Goal: Find specific page/section: Find specific page/section

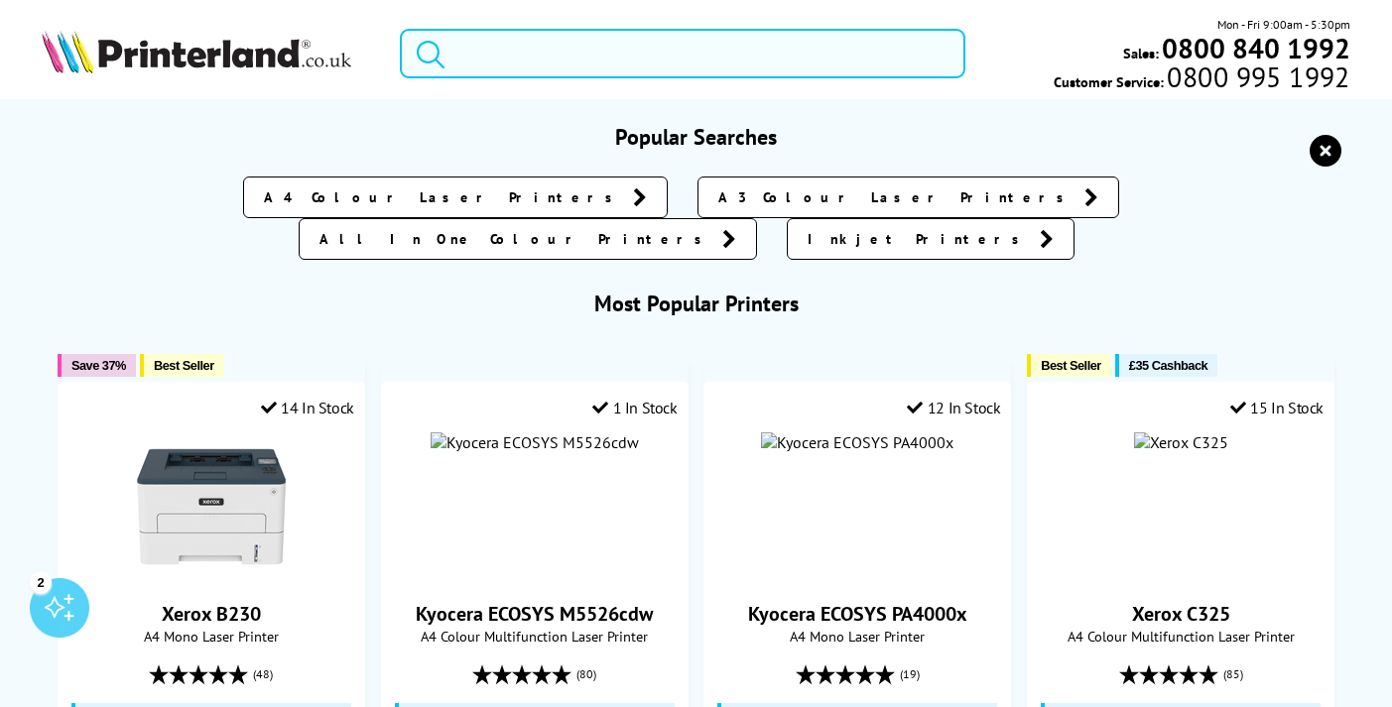
click at [727, 73] on input "search" at bounding box center [682, 54] width 565 height 50
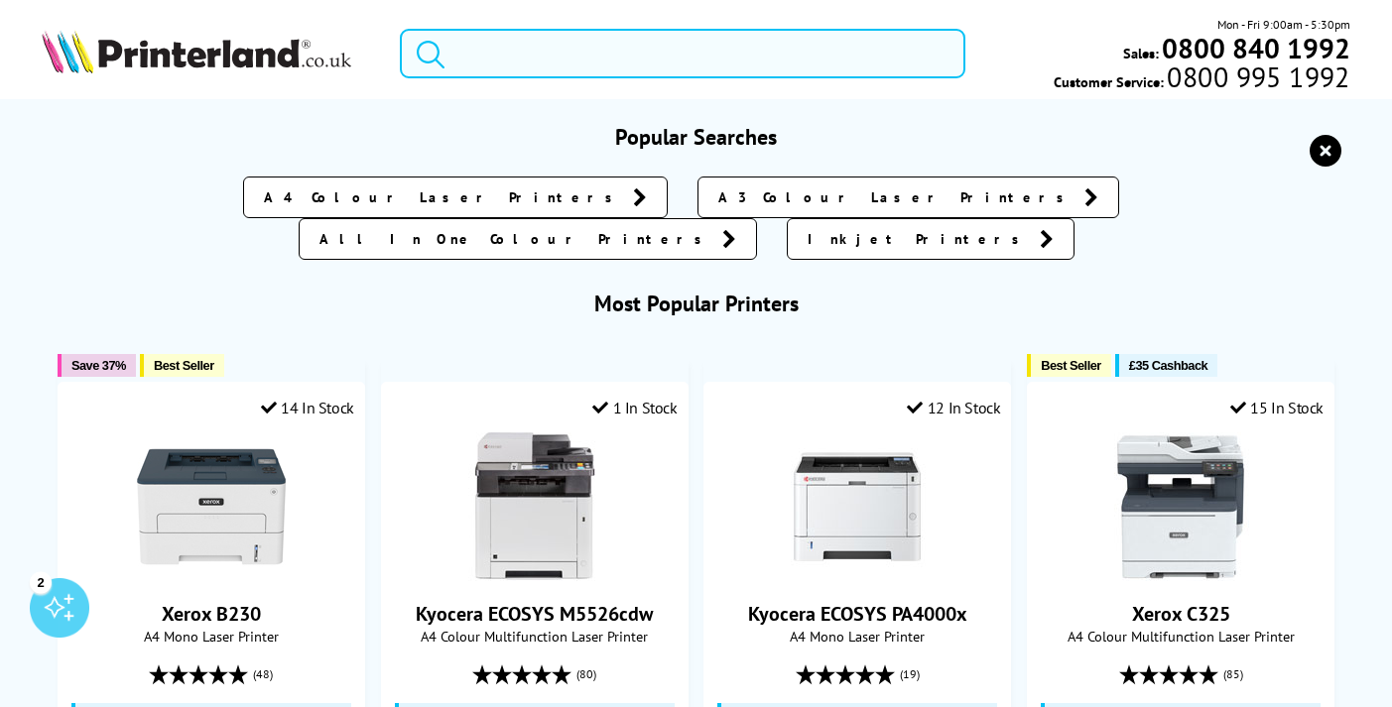
paste input "RM1-3741"
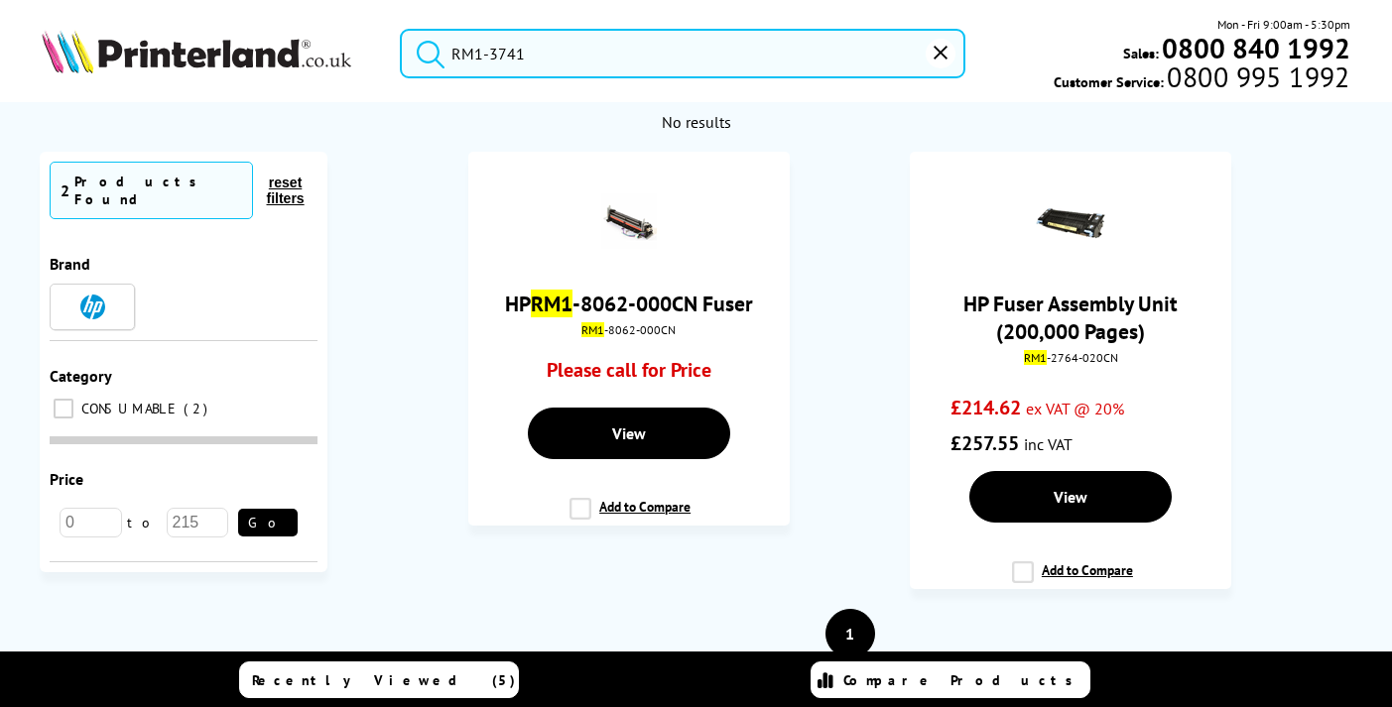
type input "RM1-3741"
click at [426, 50] on button "submit" at bounding box center [426, 51] width 50 height 44
click at [932, 59] on button "reset" at bounding box center [941, 54] width 30 height 30
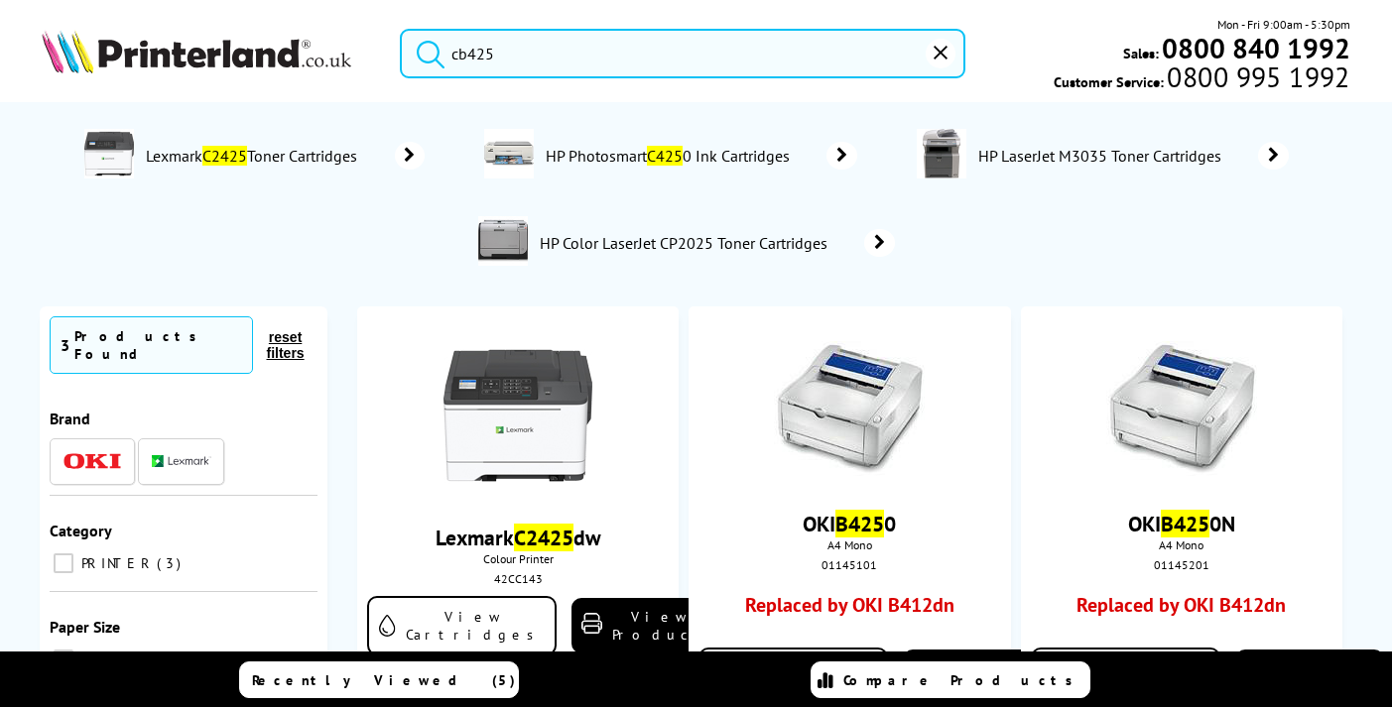
type input "cb425"
click at [933, 51] on button "reset" at bounding box center [941, 54] width 30 height 30
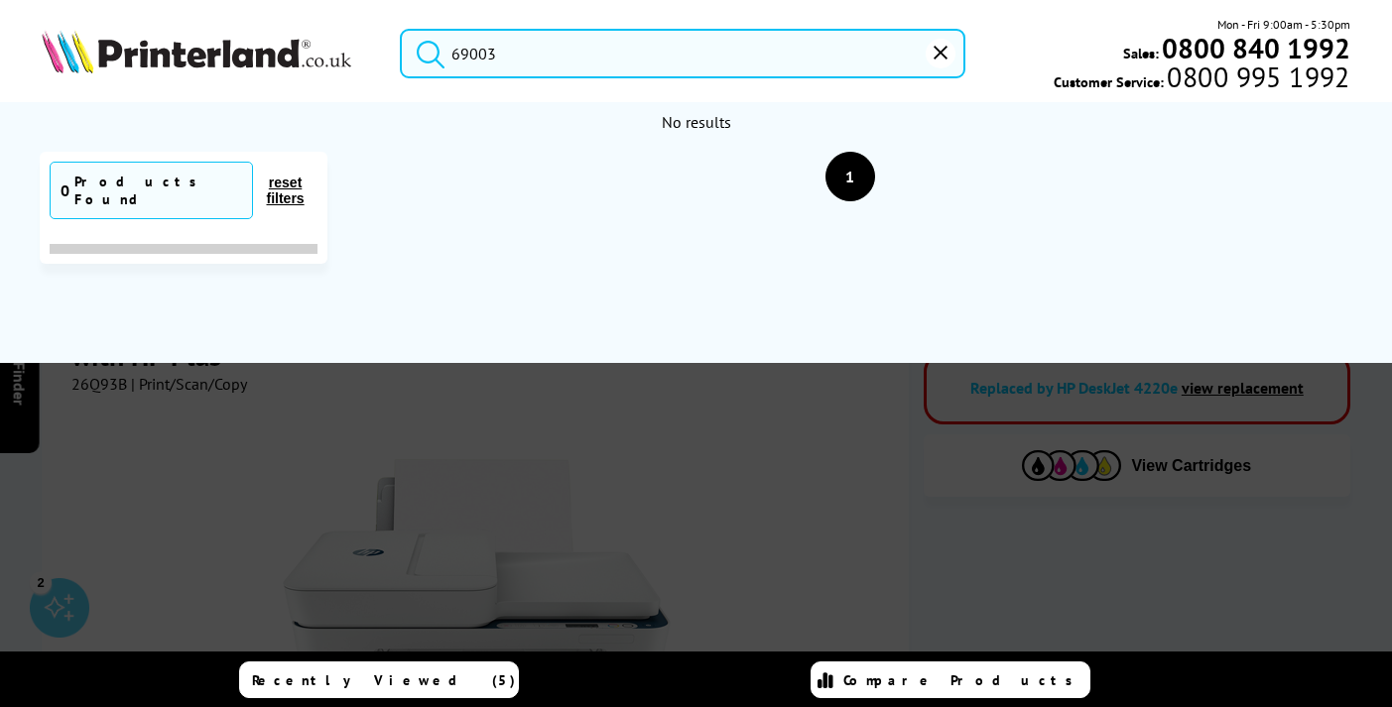
type input "69003"
click at [426, 50] on button "submit" at bounding box center [426, 51] width 50 height 44
drag, startPoint x: 932, startPoint y: 51, endPoint x: 896, endPoint y: 50, distance: 36.7
click at [933, 50] on button "reset" at bounding box center [941, 54] width 30 height 30
